Goal: Connect with others: Connect with others

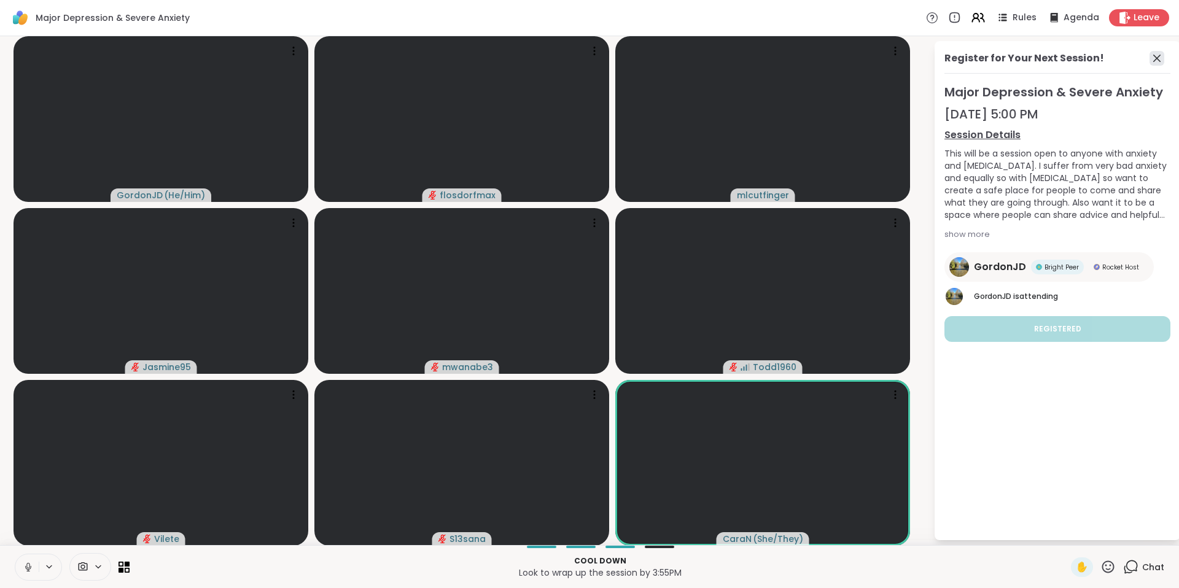
click at [1153, 59] on icon at bounding box center [1156, 58] width 15 height 15
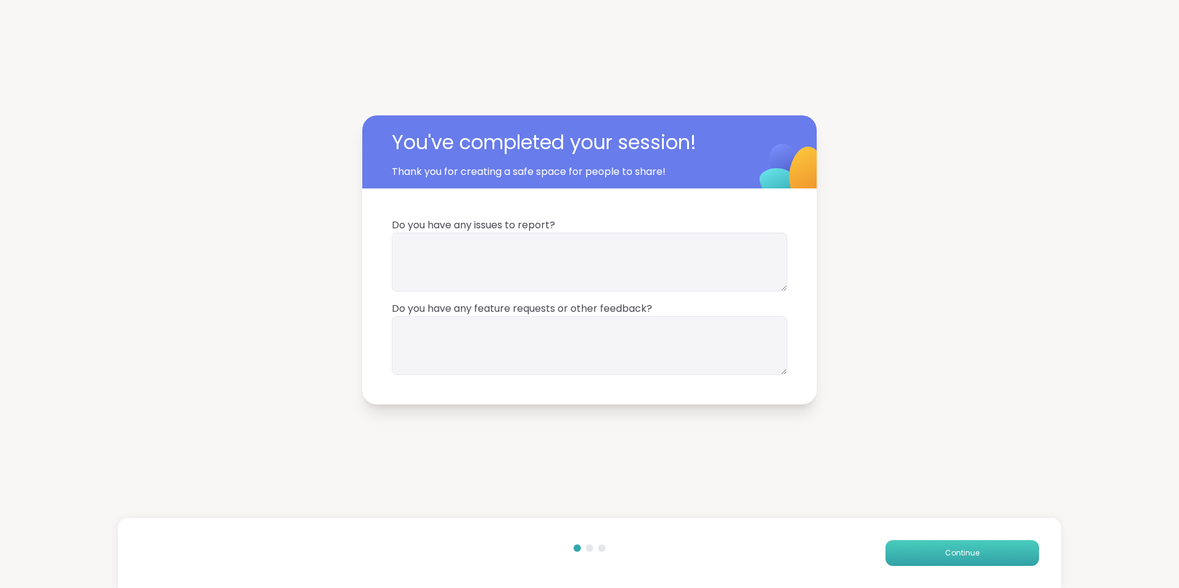
click at [957, 552] on span "Continue" at bounding box center [962, 553] width 34 height 11
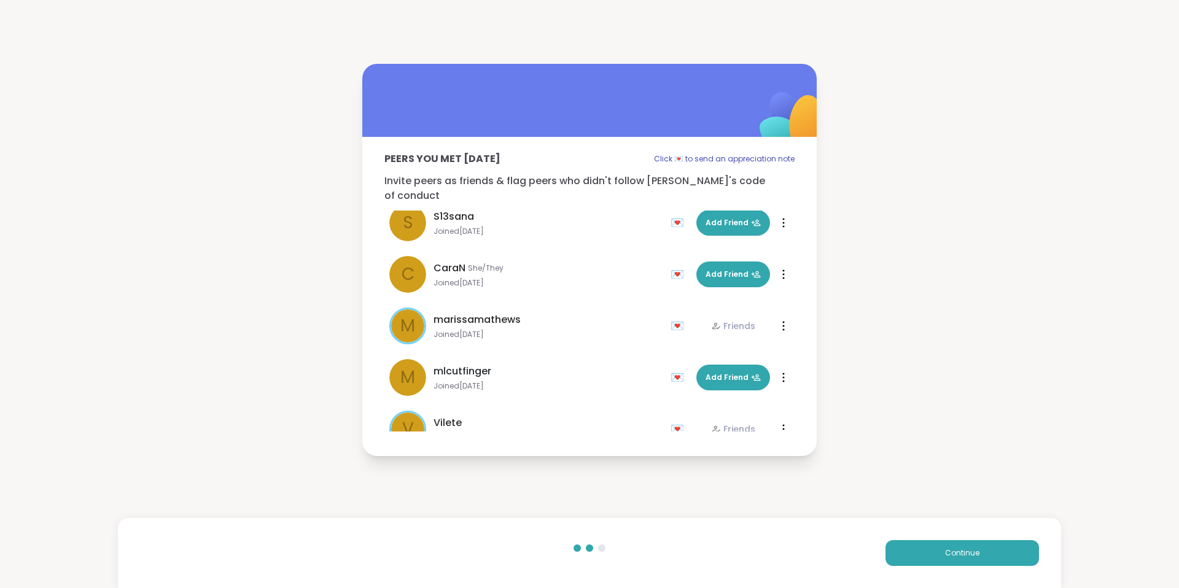
scroll to position [172, 0]
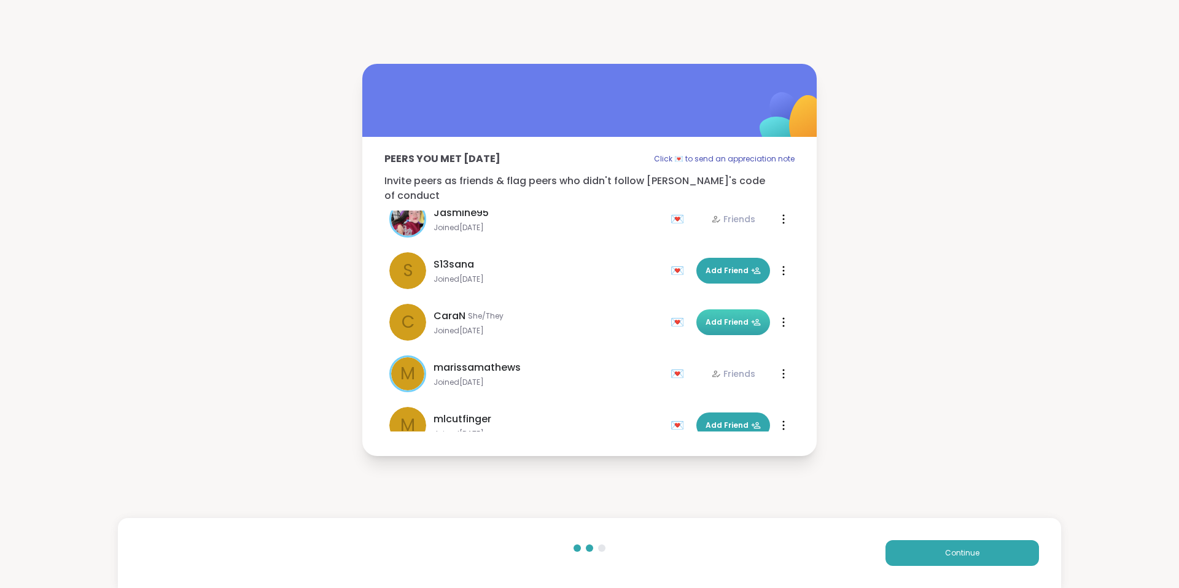
click at [715, 317] on span "Add Friend" at bounding box center [732, 322] width 55 height 11
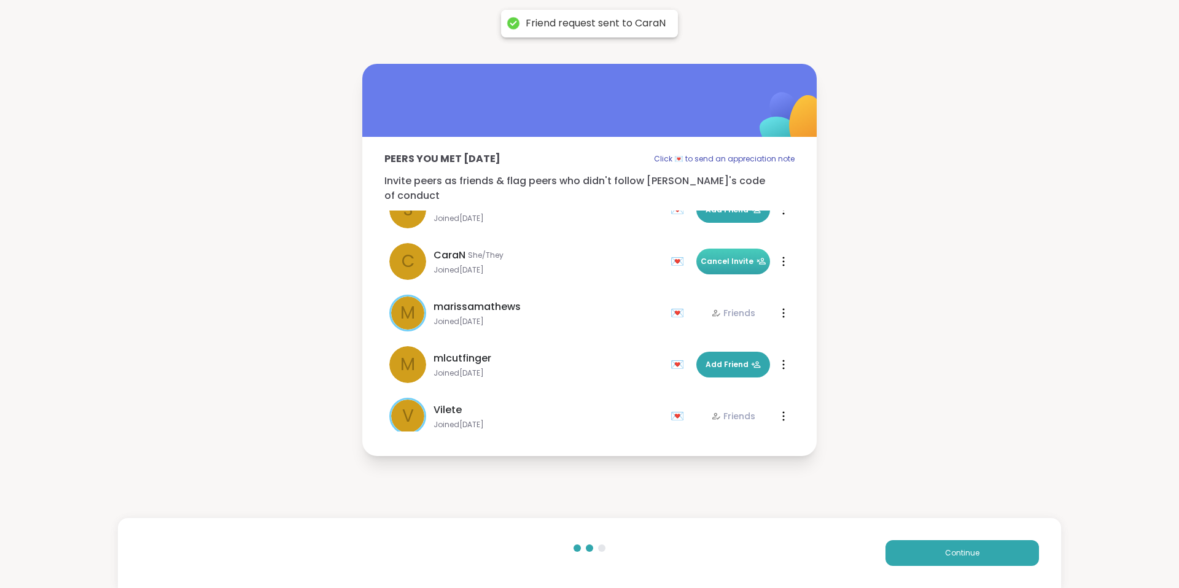
scroll to position [295, 0]
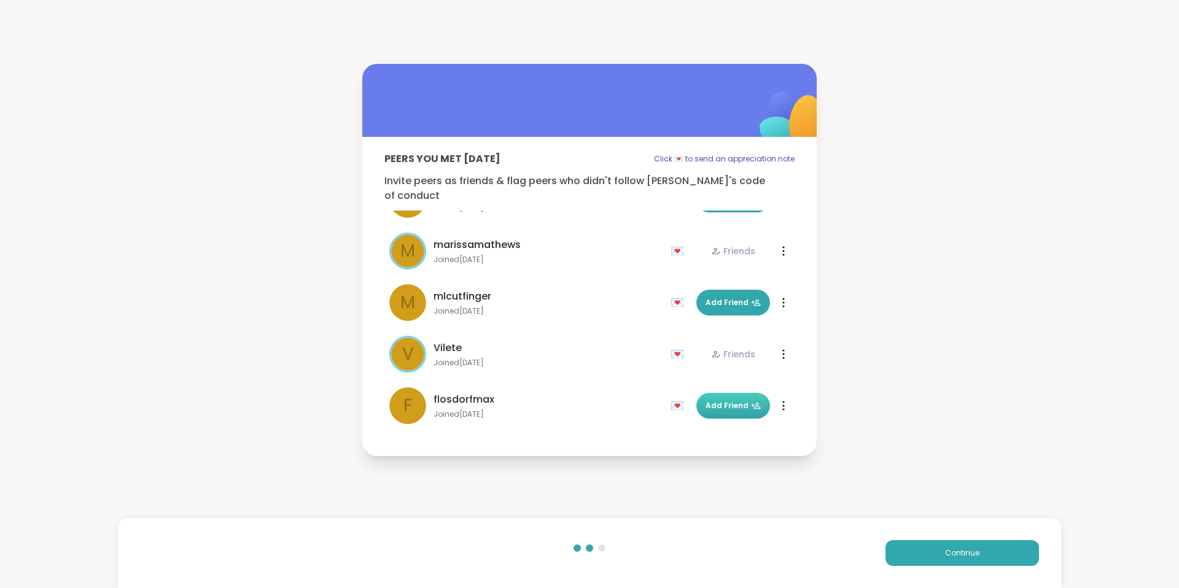
click at [708, 400] on span "Add Friend" at bounding box center [732, 405] width 55 height 11
click at [951, 561] on button "Continue" at bounding box center [961, 553] width 153 height 26
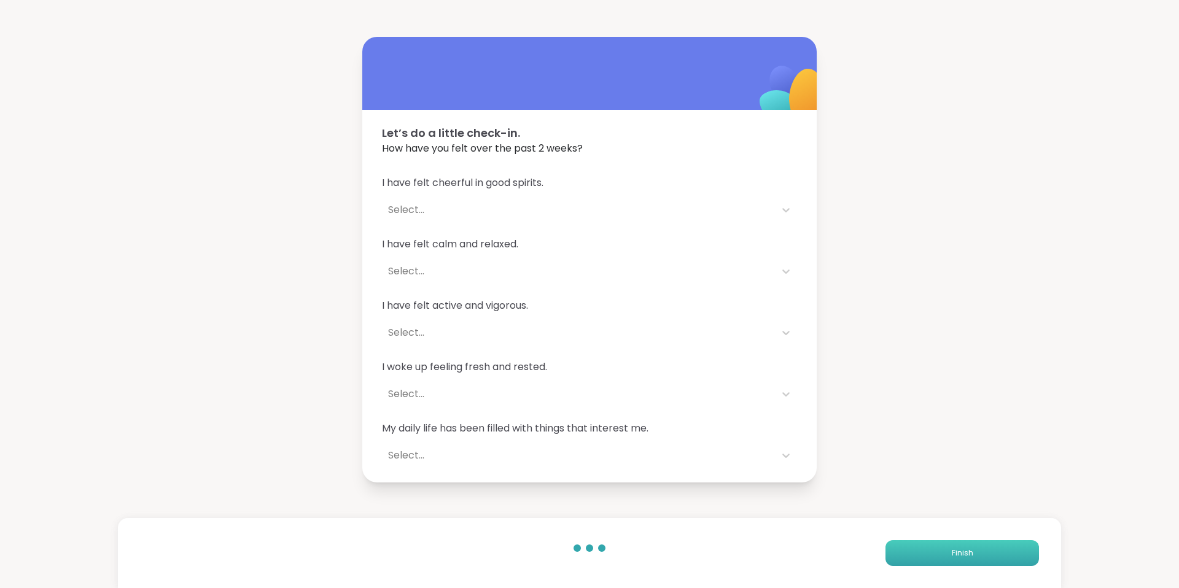
click at [942, 560] on button "Finish" at bounding box center [961, 553] width 153 height 26
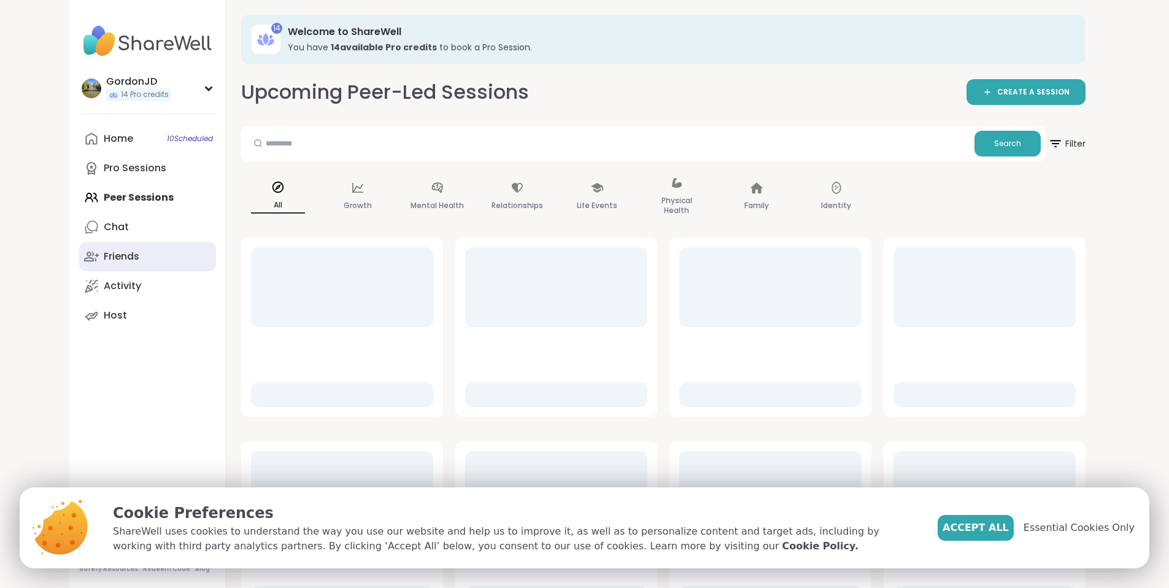
click at [80, 257] on link "Friends" at bounding box center [147, 256] width 137 height 29
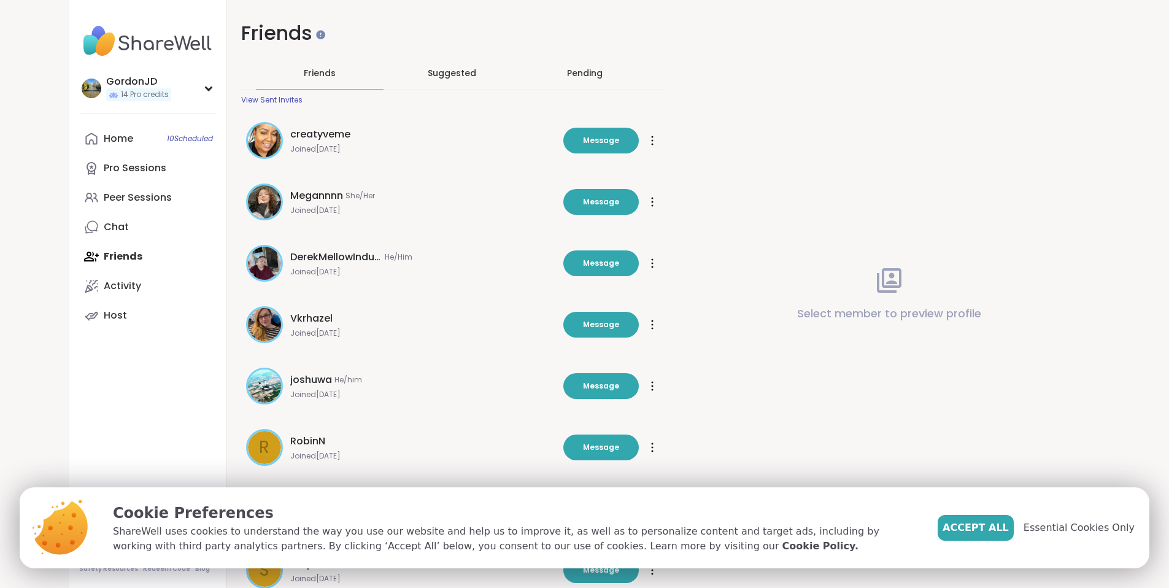
click at [554, 74] on div "Pending" at bounding box center [585, 73] width 128 height 32
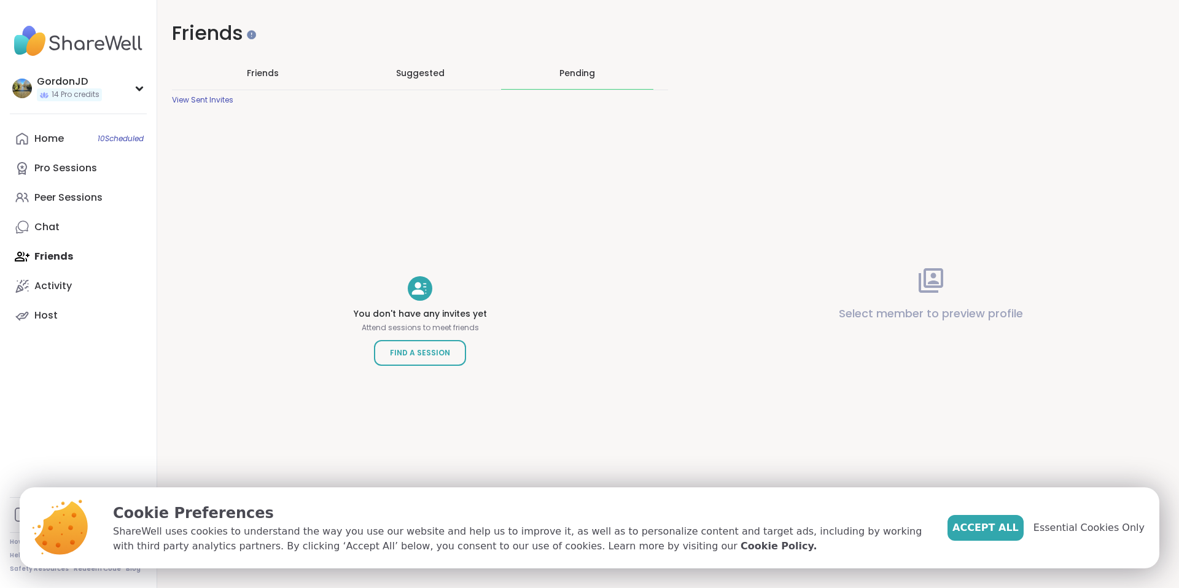
click at [265, 76] on span "Friends" at bounding box center [263, 73] width 32 height 12
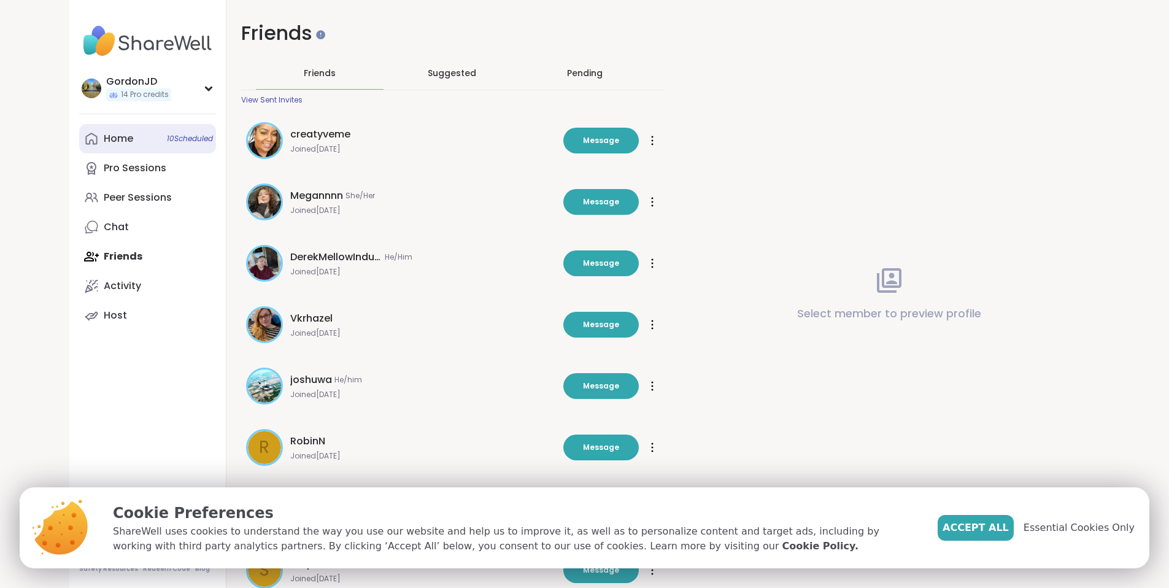
click at [79, 131] on link "Home 10 Scheduled" at bounding box center [147, 138] width 137 height 29
